Goal: Task Accomplishment & Management: Use online tool/utility

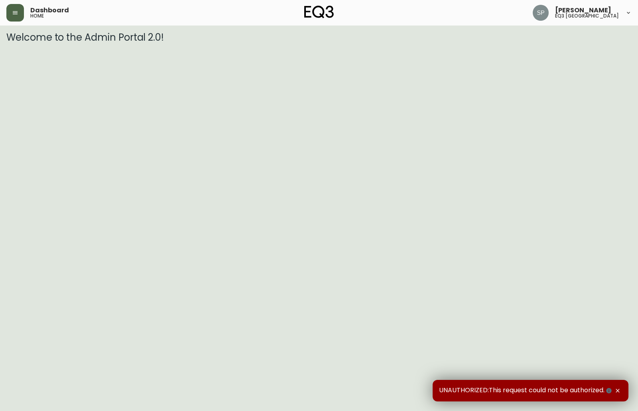
click at [19, 17] on button "button" at bounding box center [15, 13] width 18 height 18
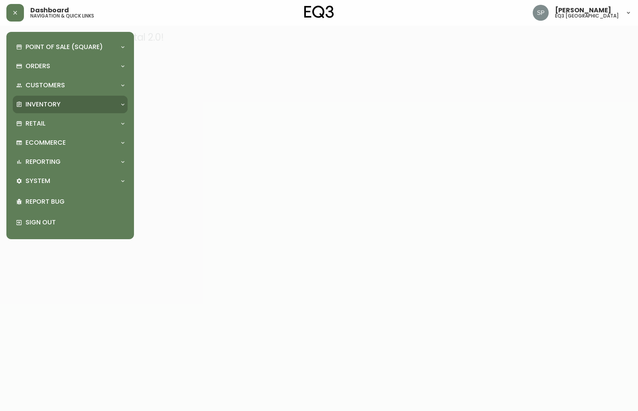
click at [63, 105] on div "Inventory" at bounding box center [66, 104] width 101 height 9
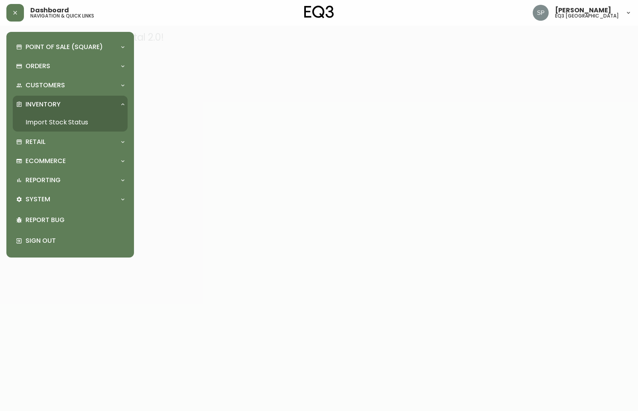
click at [80, 124] on link "Import Stock Status" at bounding box center [70, 122] width 115 height 18
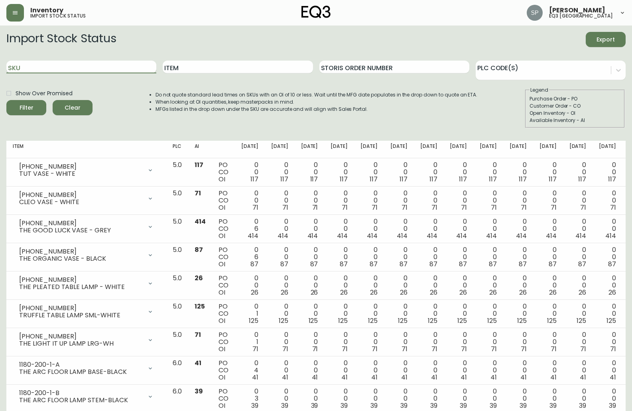
click at [45, 70] on input "SKU" at bounding box center [81, 67] width 150 height 13
type input "3020-411-4-A"
click at [18, 108] on span "Filter" at bounding box center [26, 108] width 27 height 10
